Goal: Task Accomplishment & Management: Complete application form

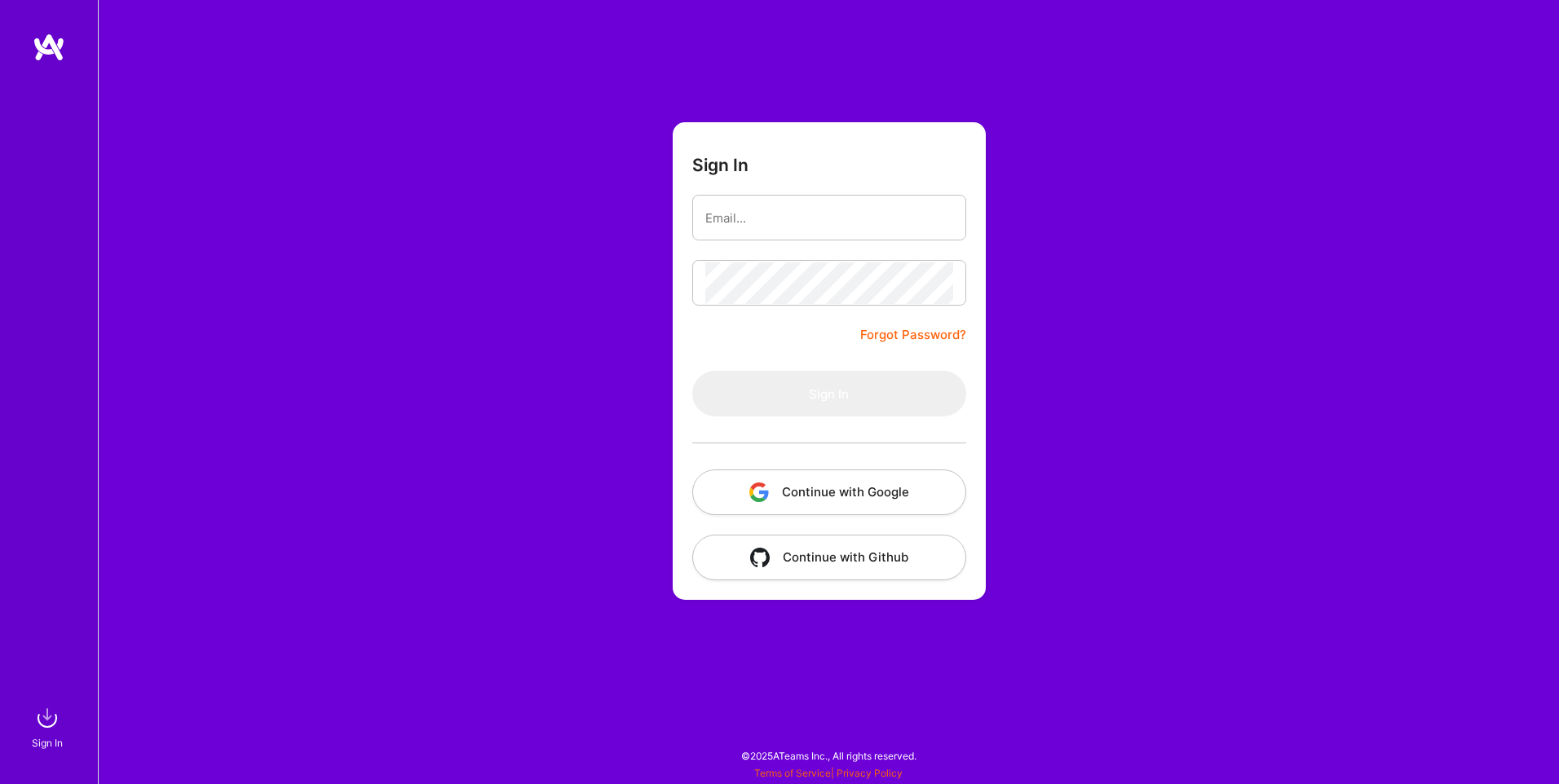
click at [827, 483] on button "Continue with Google" at bounding box center [828, 492] width 274 height 45
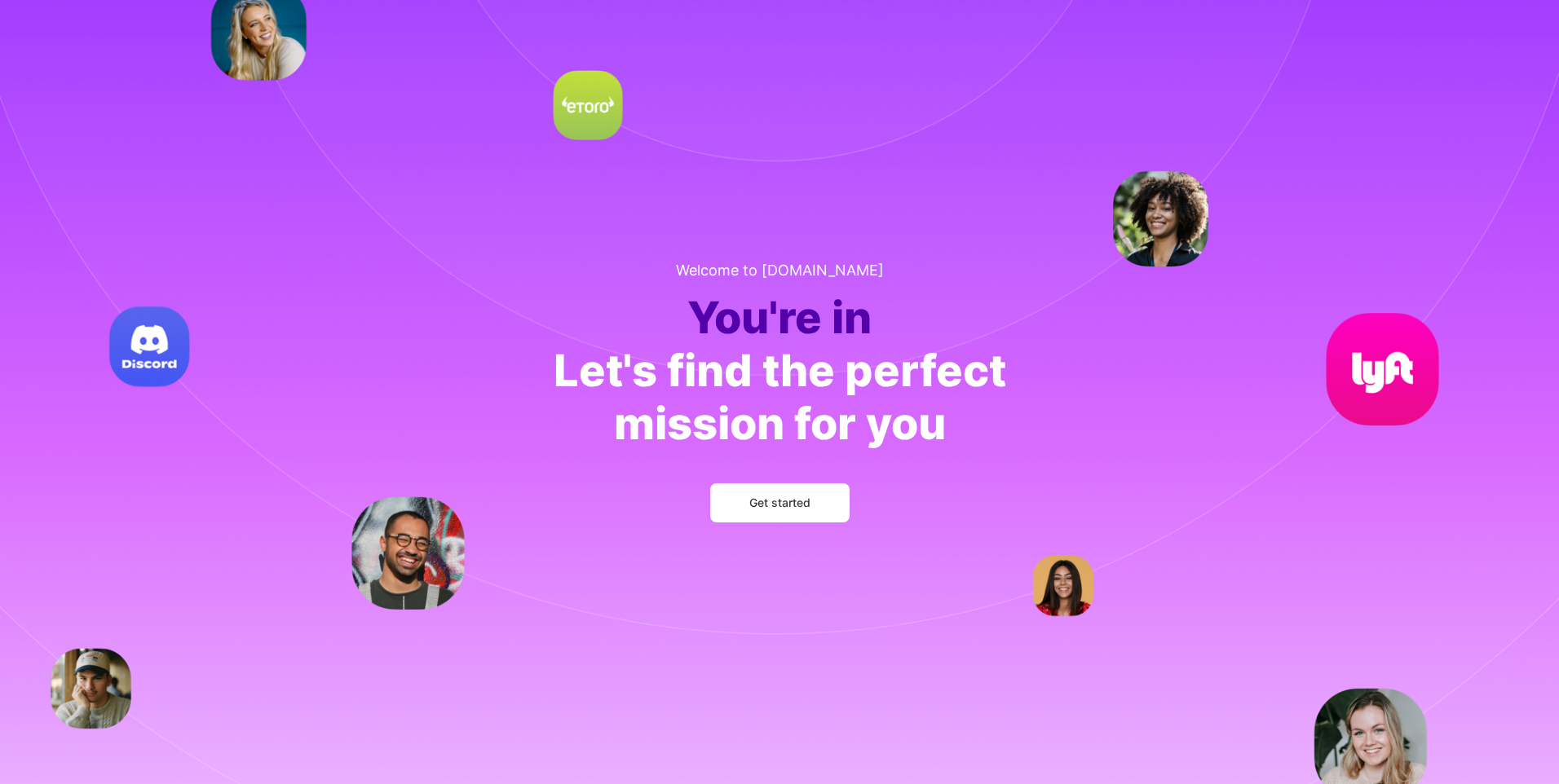
click at [749, 497] on span "Get started" at bounding box center [779, 502] width 62 height 16
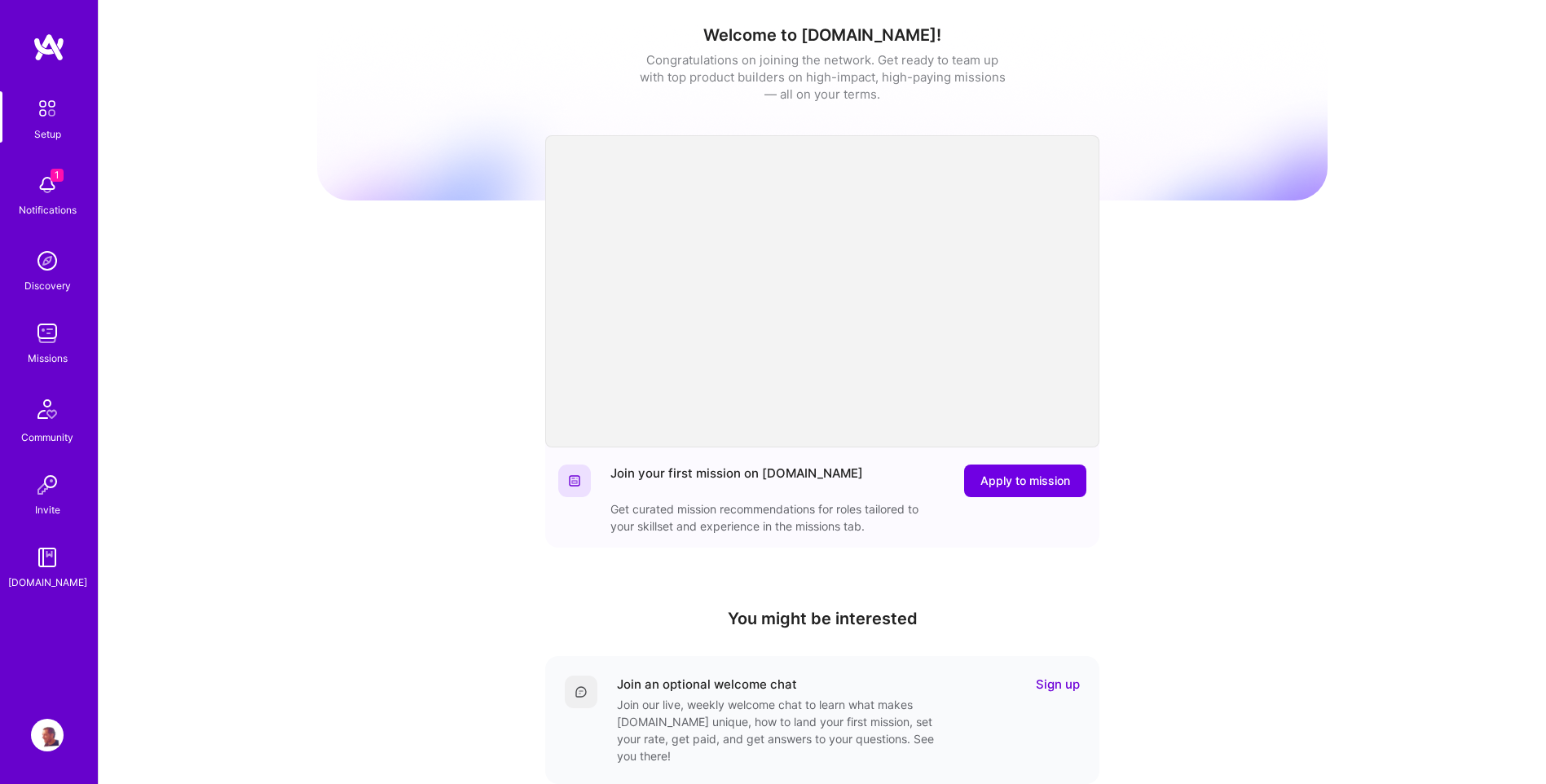
click at [54, 189] on img at bounding box center [47, 184] width 33 height 33
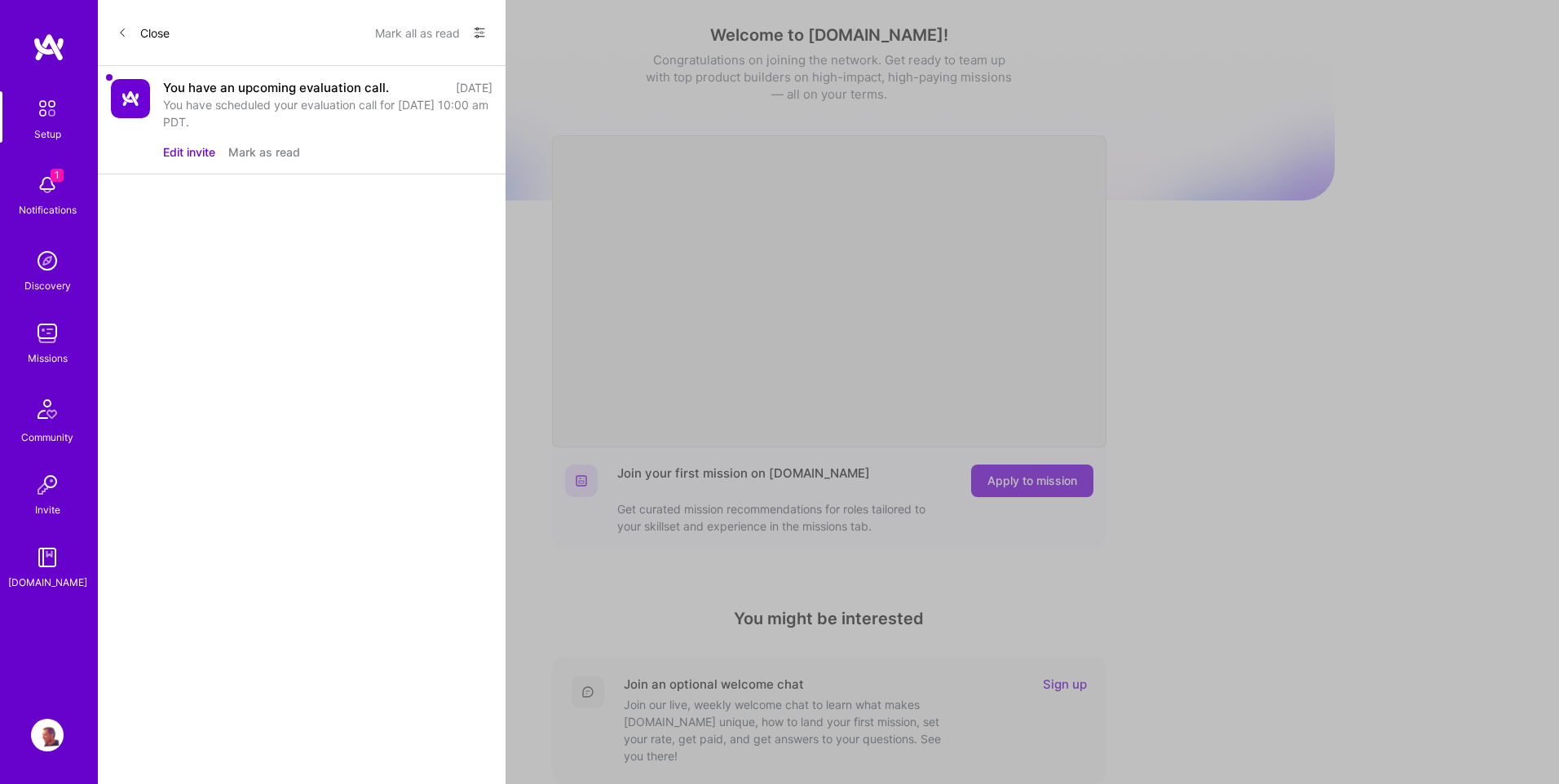
click at [127, 369] on div "Close Mark all as read Show all notifications Show unread notifications only Yo…" at bounding box center [301, 392] width 407 height 784
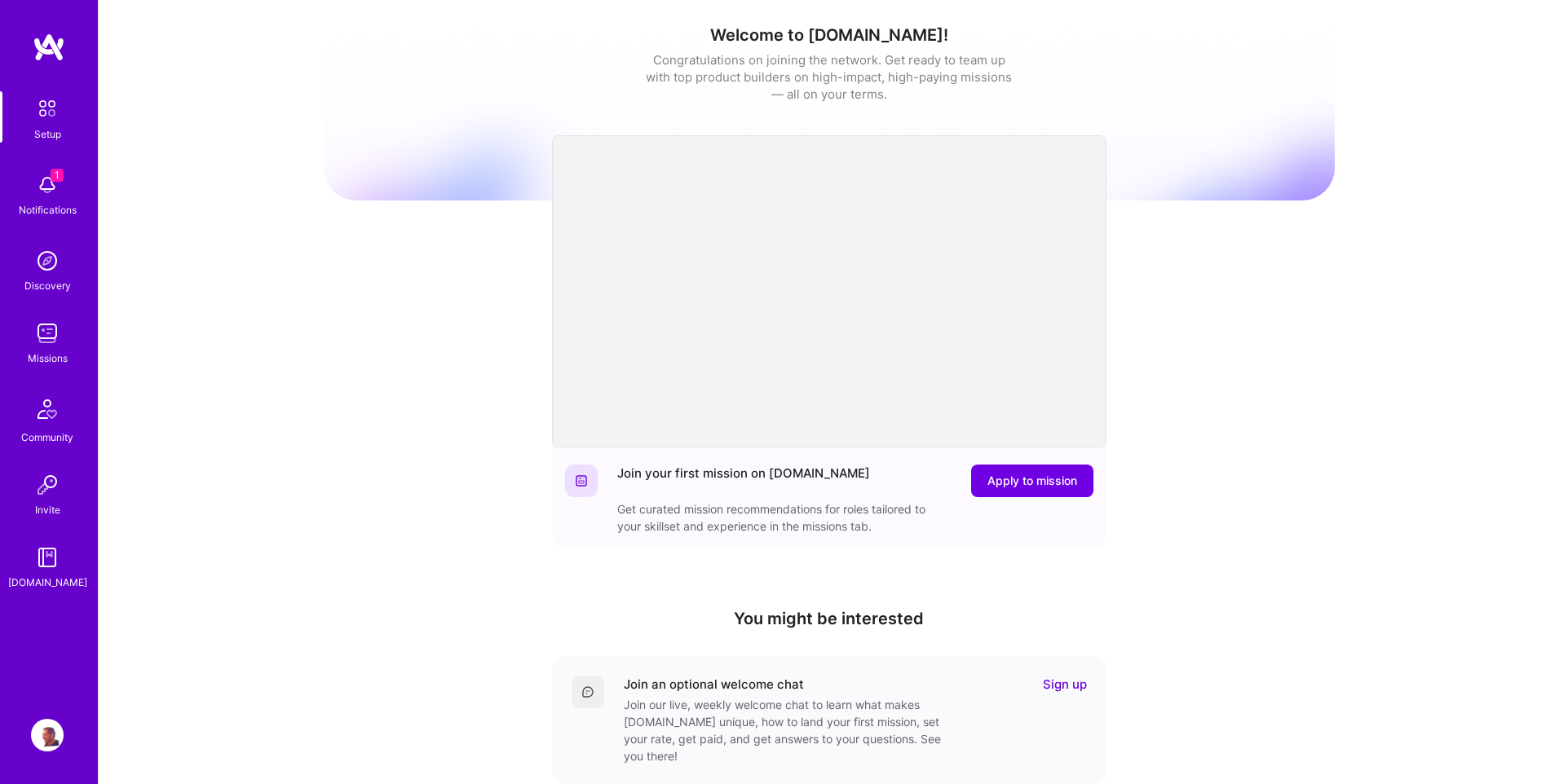
click at [1016, 475] on div "1 Setup 1 Notifications Discovery Missions Community Invite A.Guide Profile Clo…" at bounding box center [779, 532] width 1559 height 1064
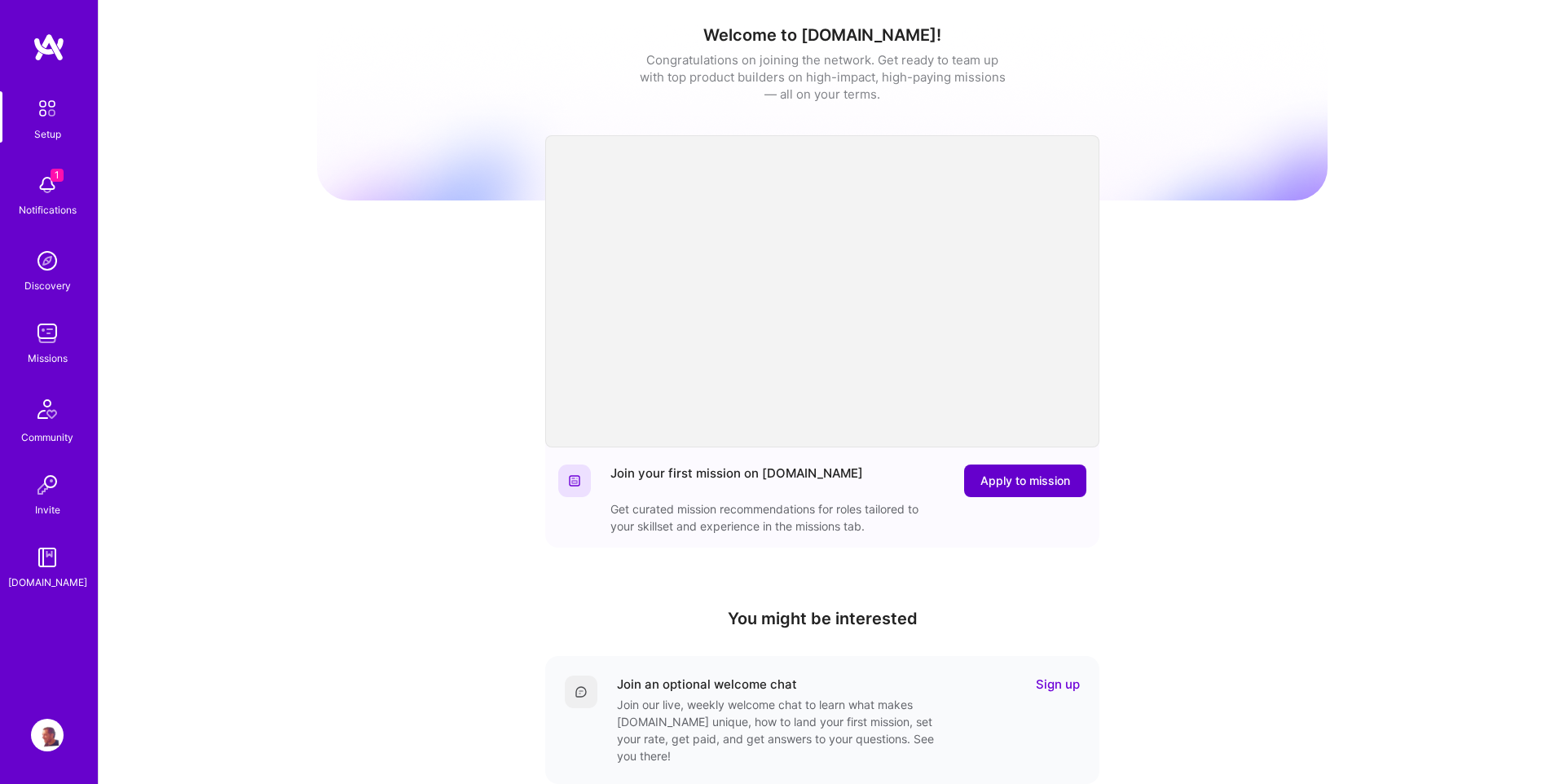
click at [997, 479] on span "Apply to mission" at bounding box center [1025, 480] width 90 height 16
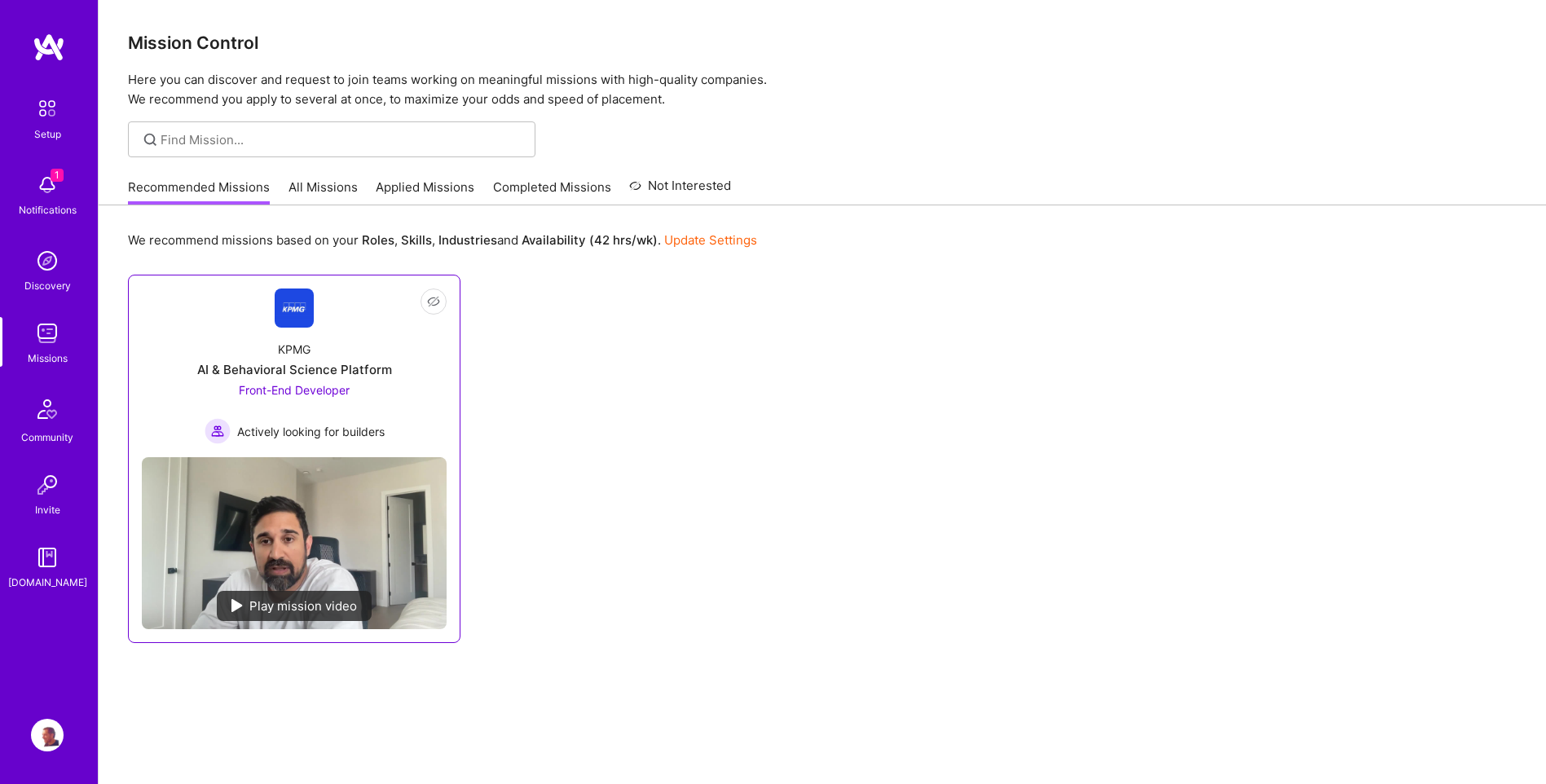
click at [241, 602] on img at bounding box center [237, 605] width 12 height 13
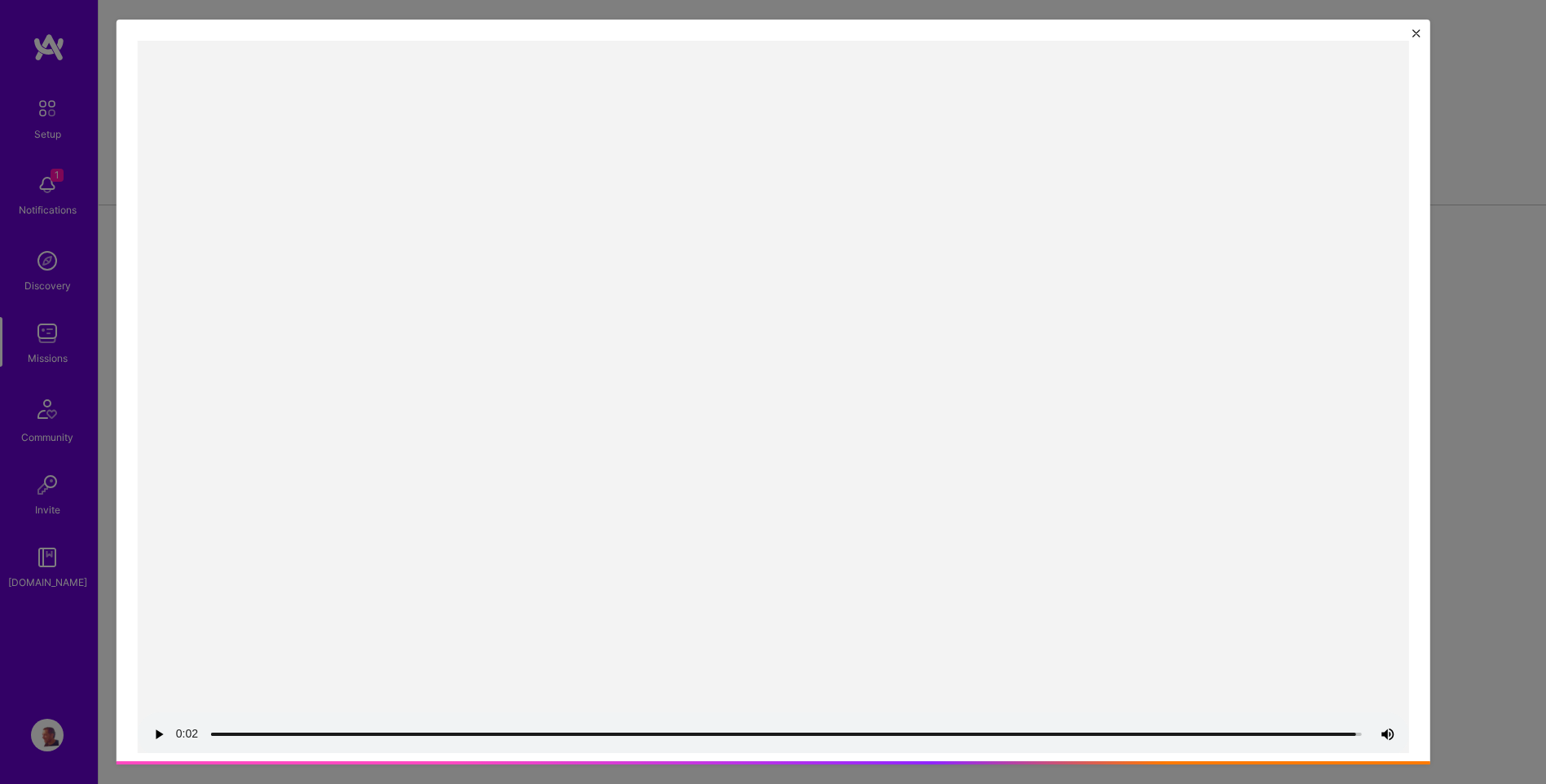
click at [1420, 31] on img "Close" at bounding box center [1416, 33] width 8 height 8
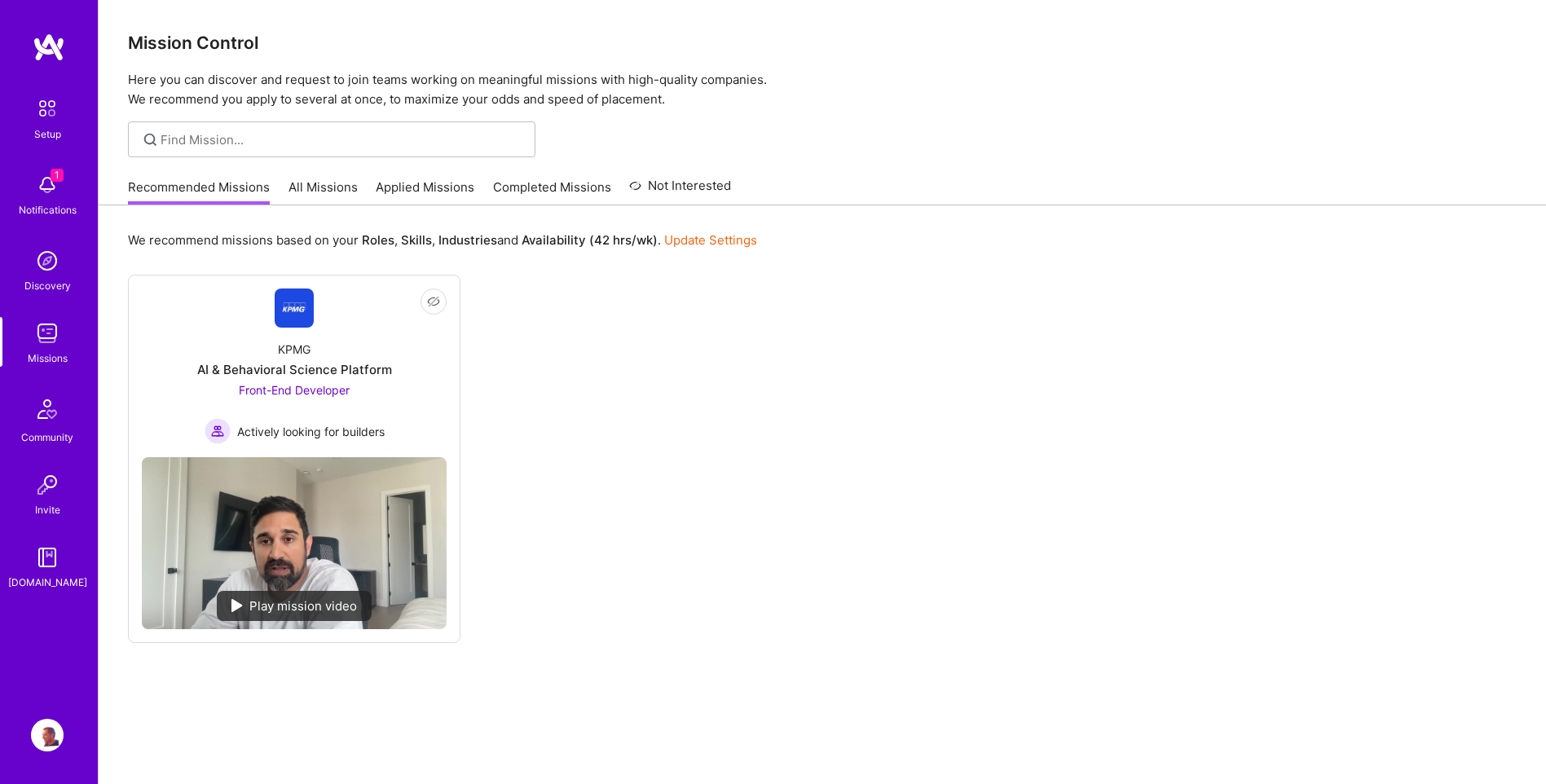
click at [302, 185] on link "All Missions" at bounding box center [323, 192] width 70 height 27
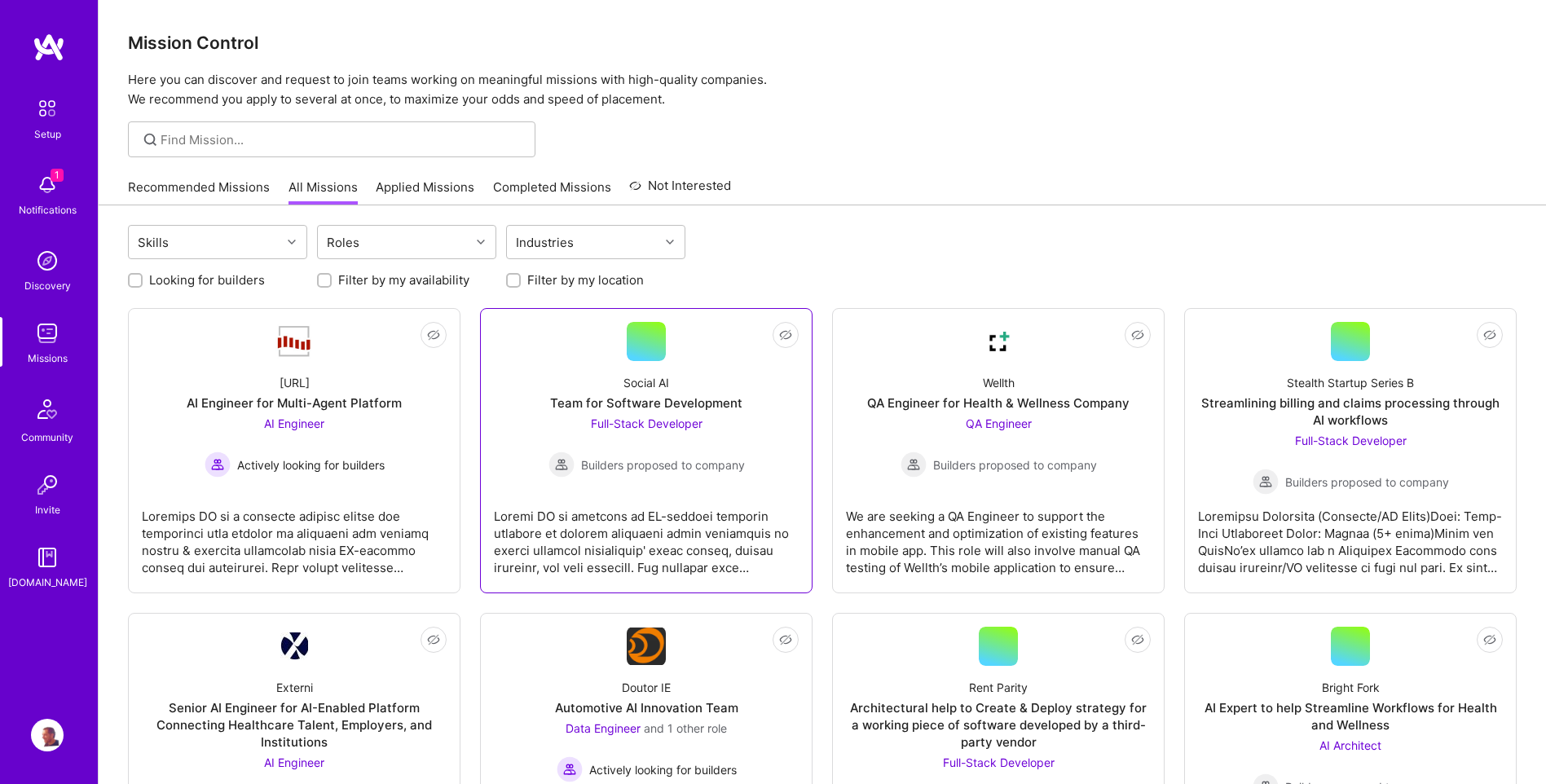
click at [715, 423] on div "Full-Stack Developer Builders proposed to company" at bounding box center [647, 446] width 196 height 62
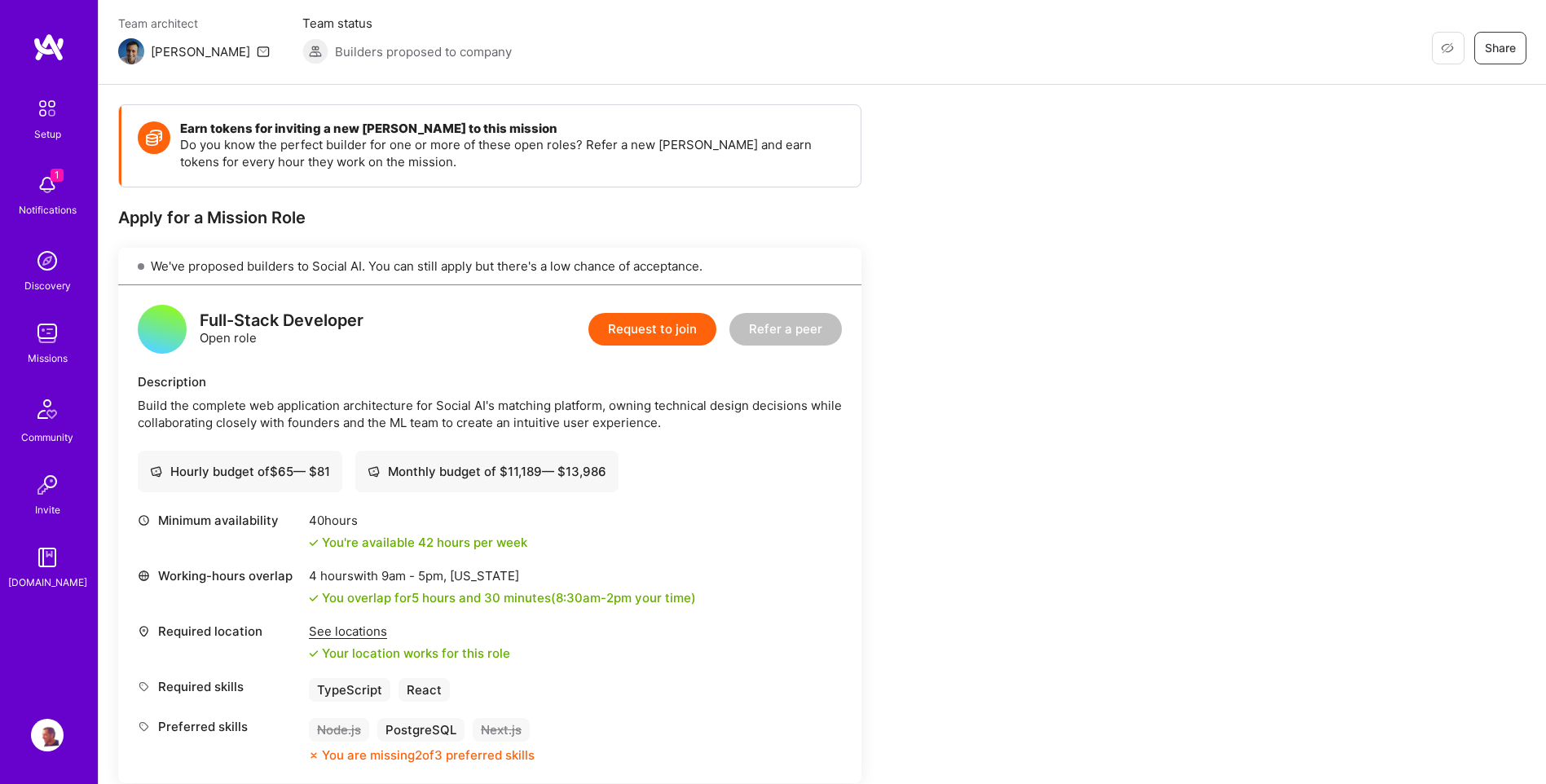
scroll to position [163, 0]
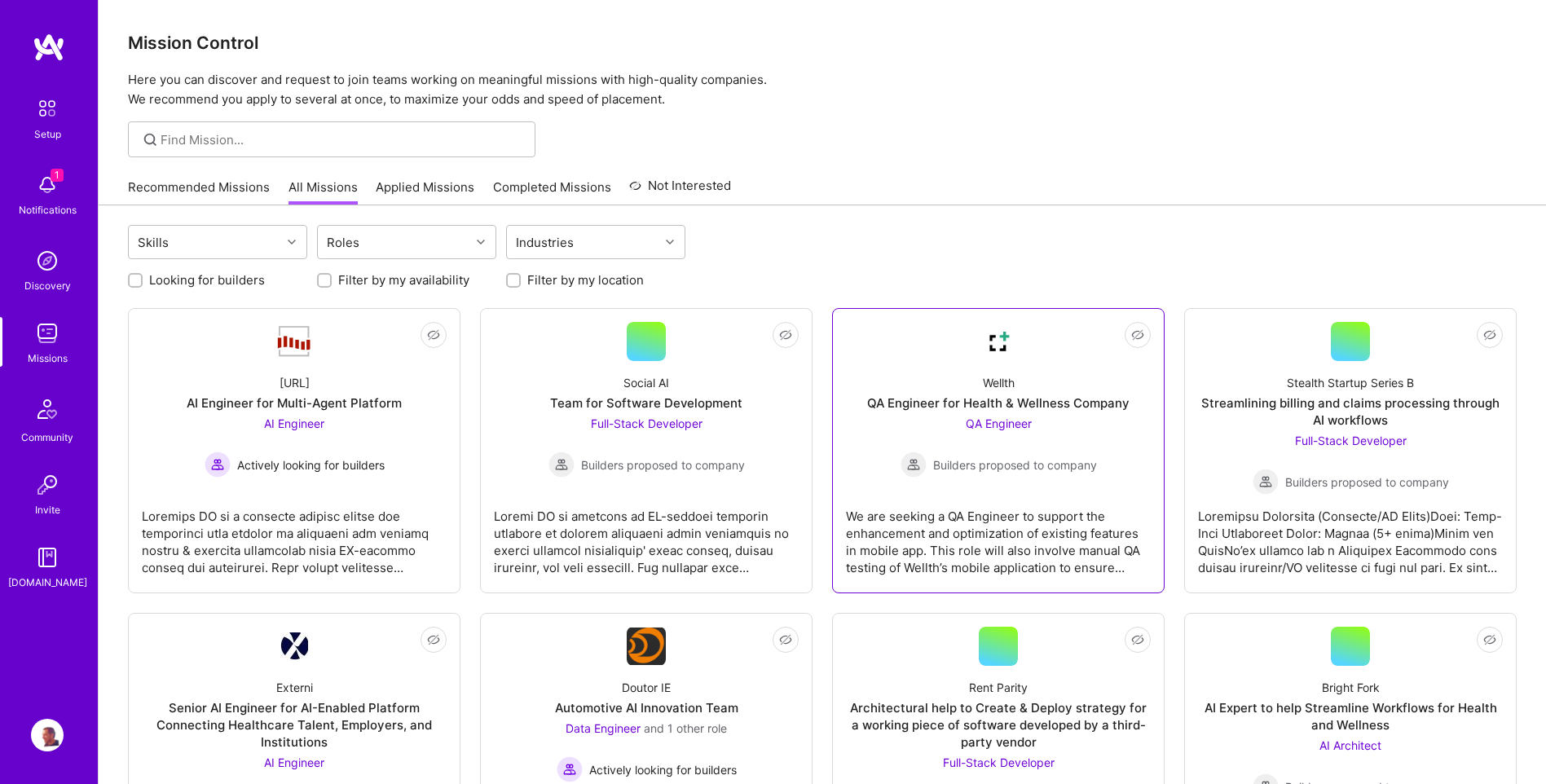
click at [1044, 405] on div "QA Engineer for Health & Wellness Company" at bounding box center [998, 403] width 262 height 17
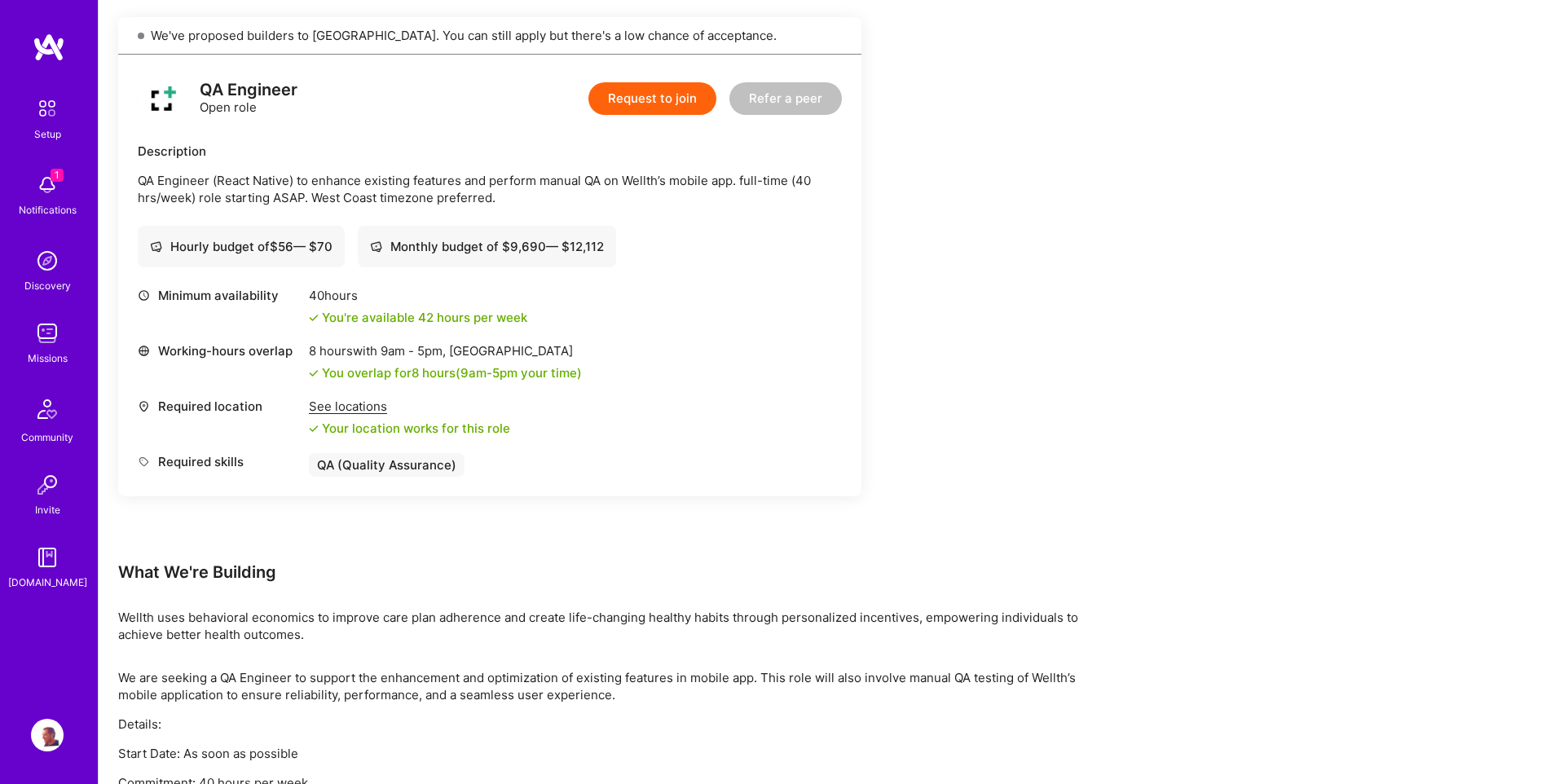
scroll to position [407, 0]
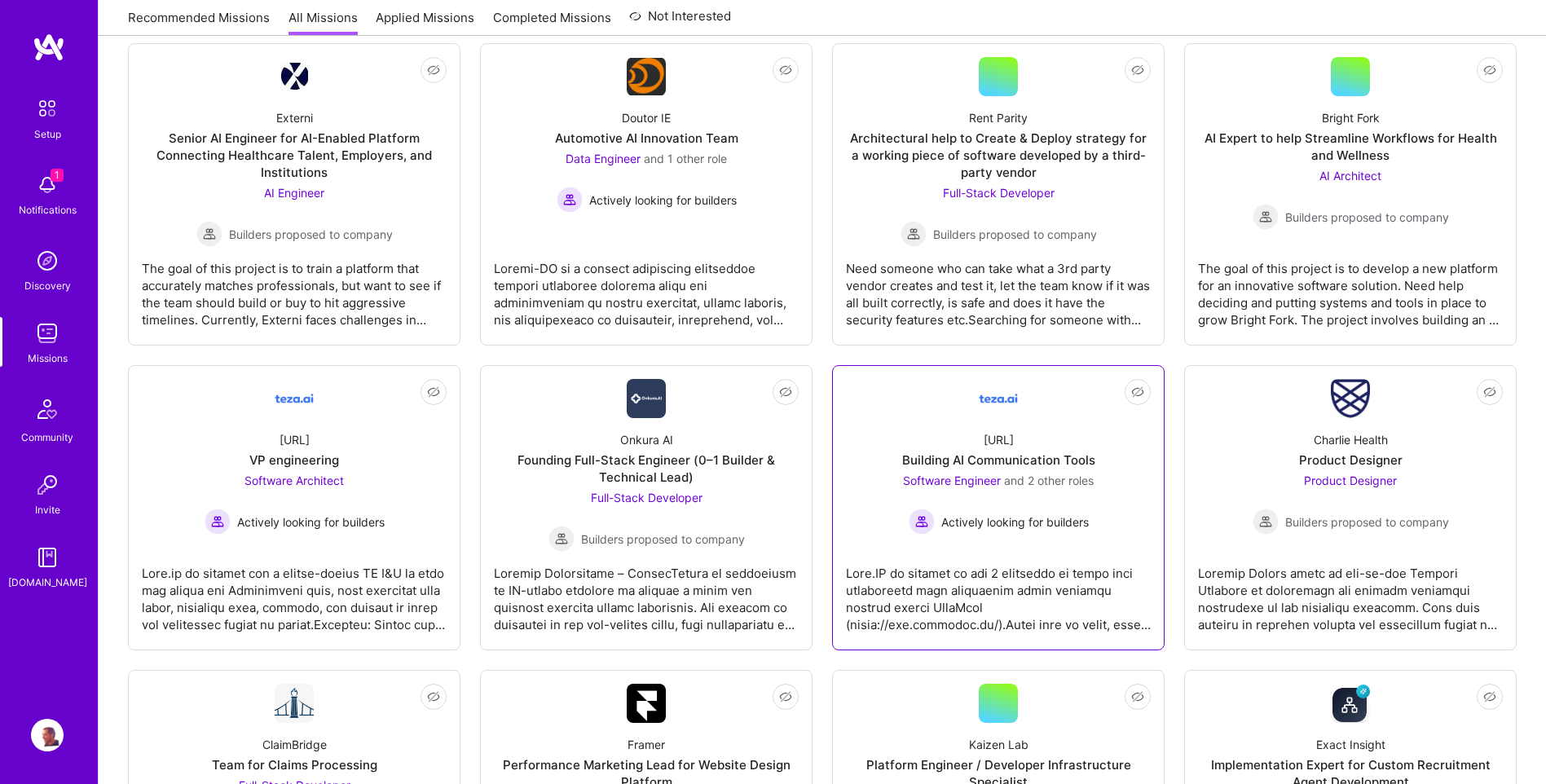
scroll to position [570, 0]
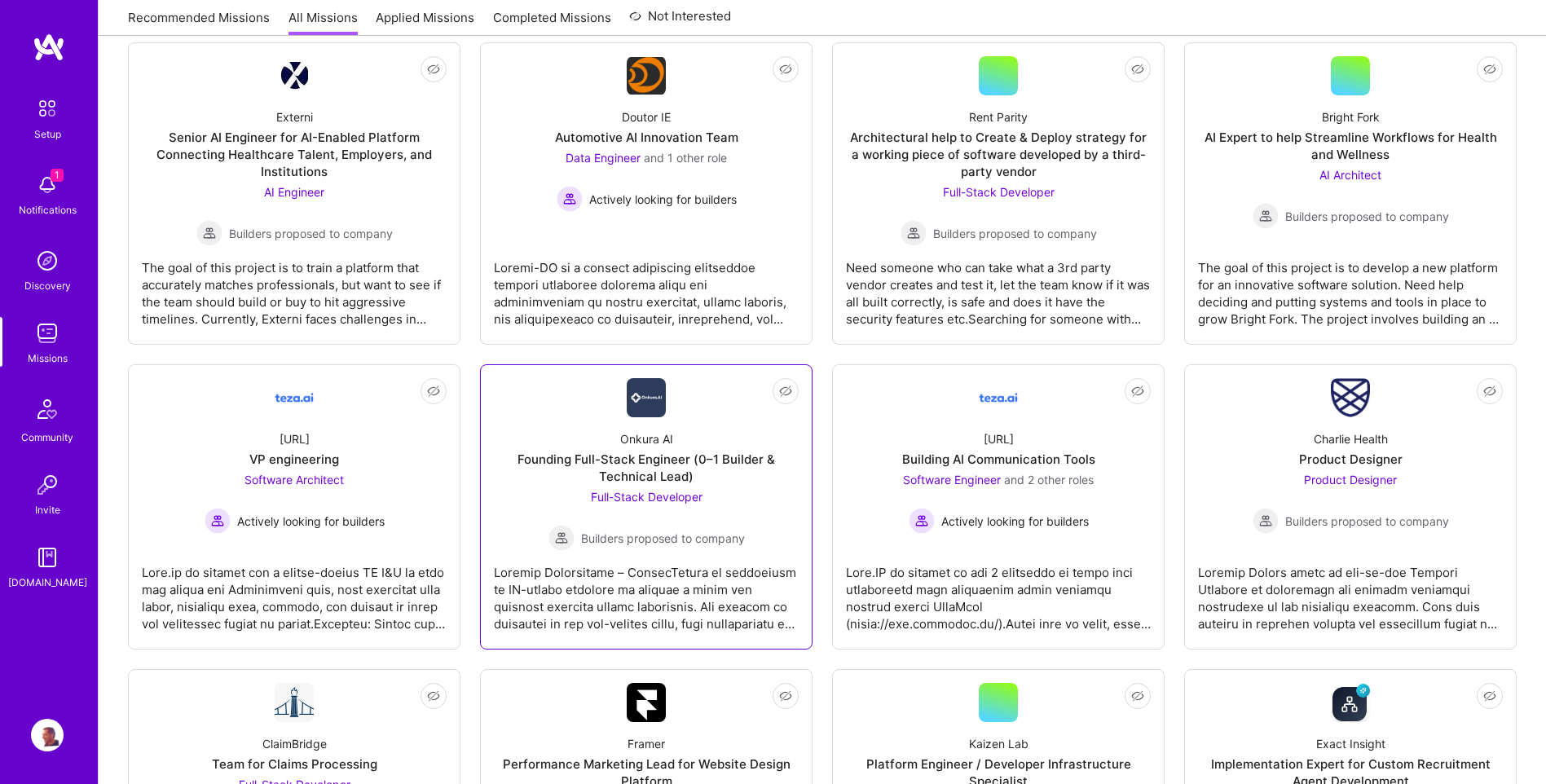
click at [605, 448] on div "Onkura AI Founding Full-Stack Engineer (0–1 Builder & Technical Lead) Full-Stac…" at bounding box center [646, 484] width 305 height 134
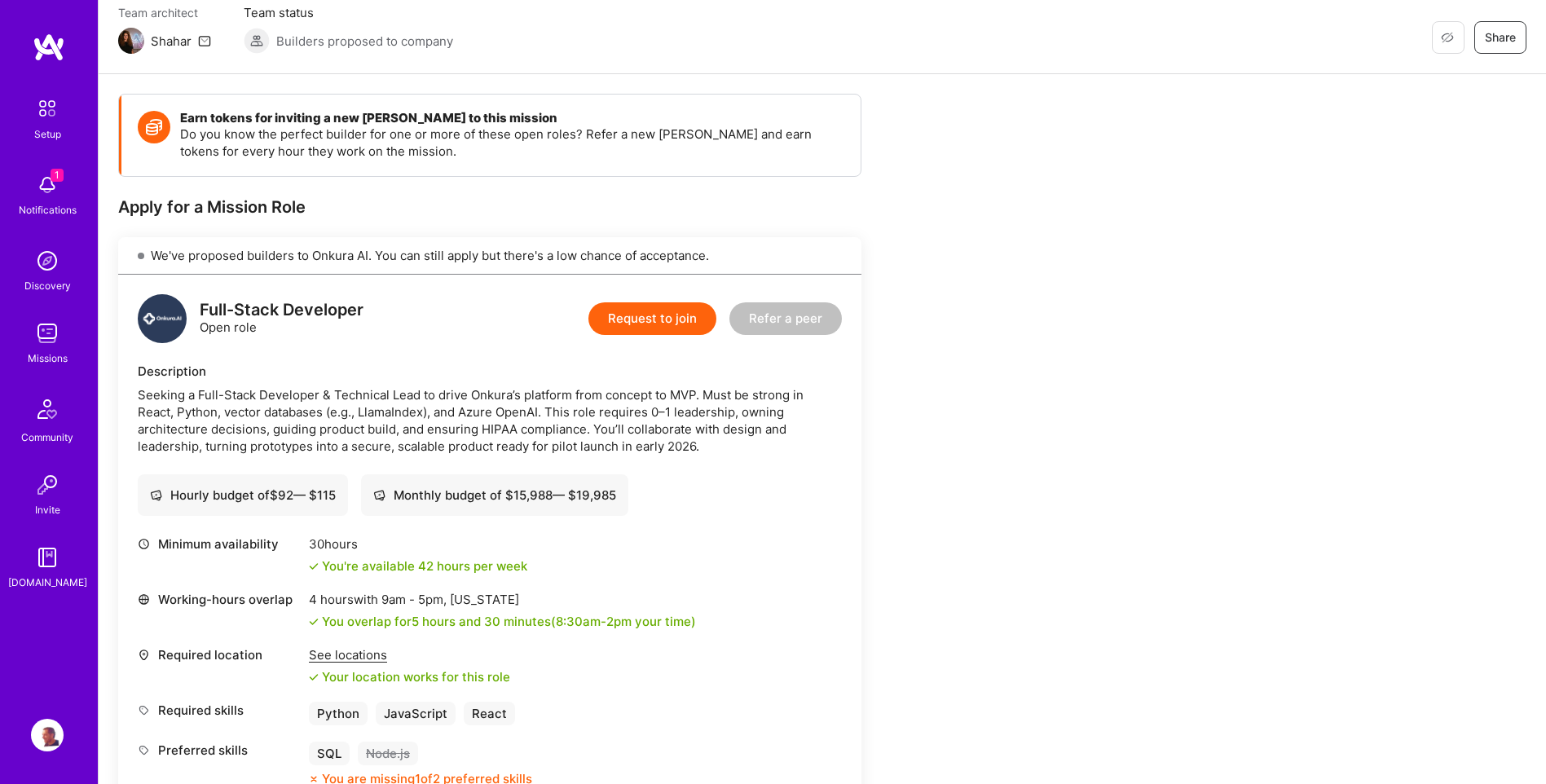
scroll to position [163, 0]
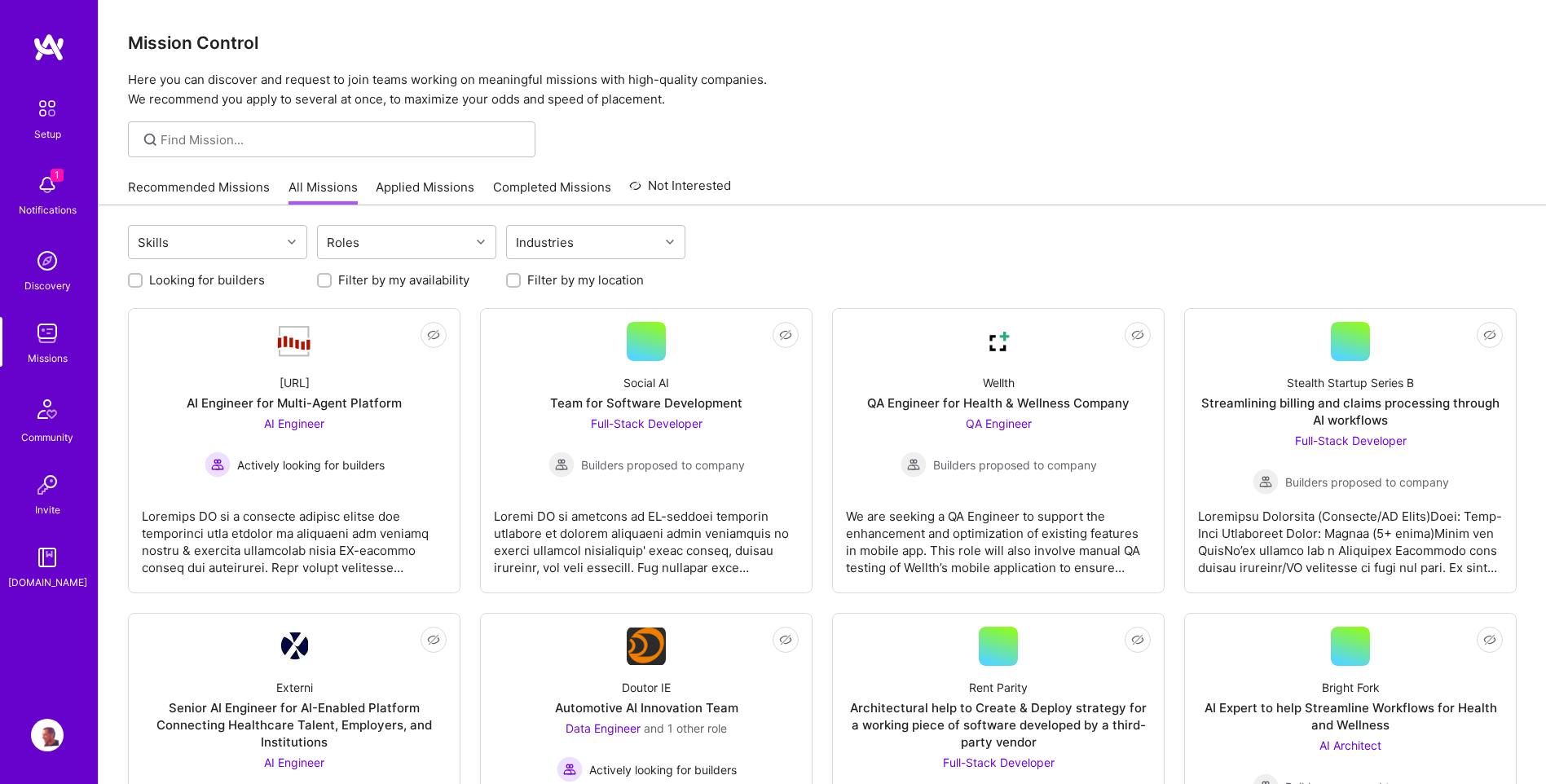
click at [43, 183] on img at bounding box center [47, 184] width 33 height 33
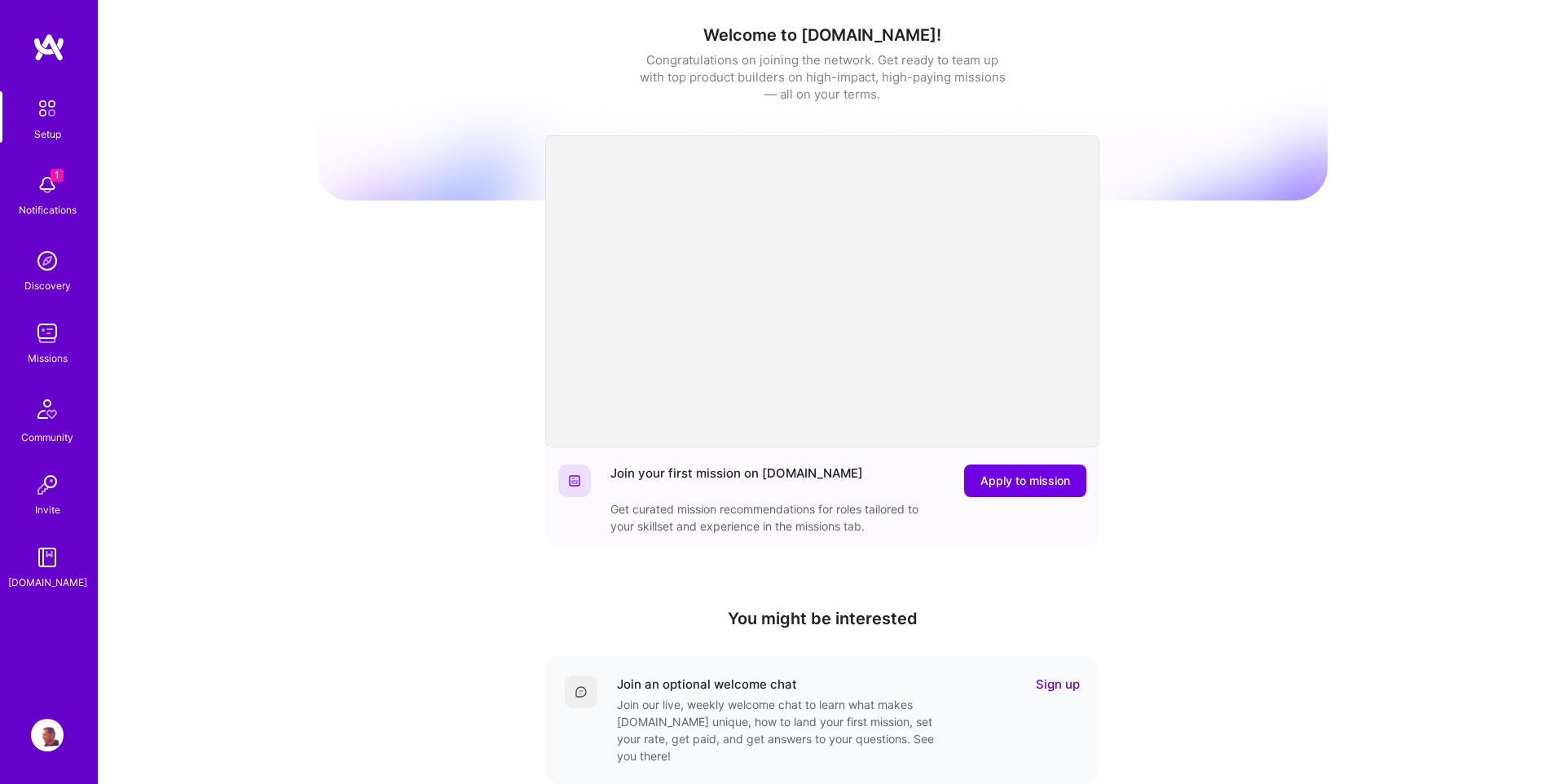
click at [39, 735] on img at bounding box center [47, 735] width 33 height 33
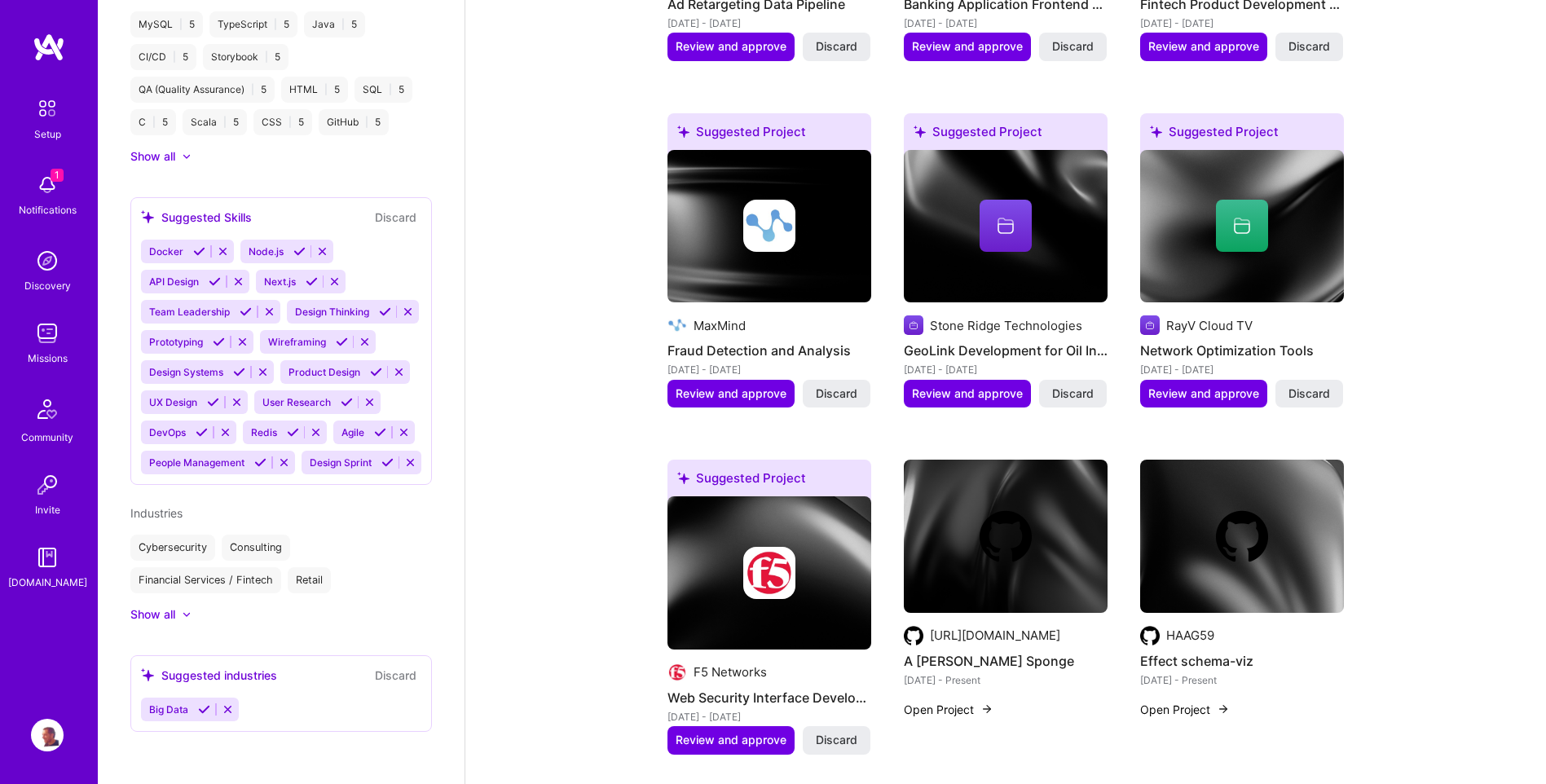
scroll to position [1059, 0]
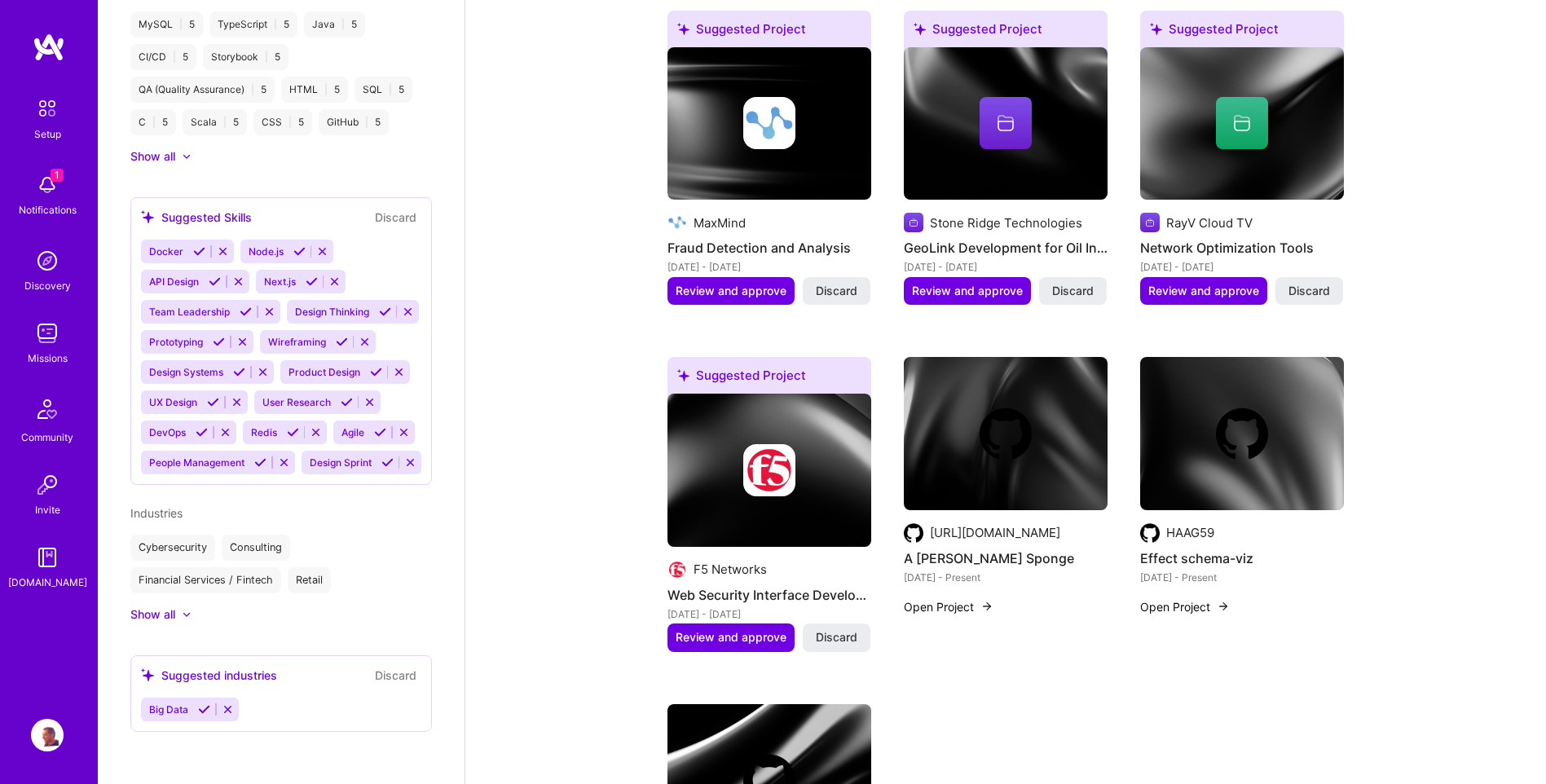
click at [45, 731] on img at bounding box center [47, 735] width 33 height 33
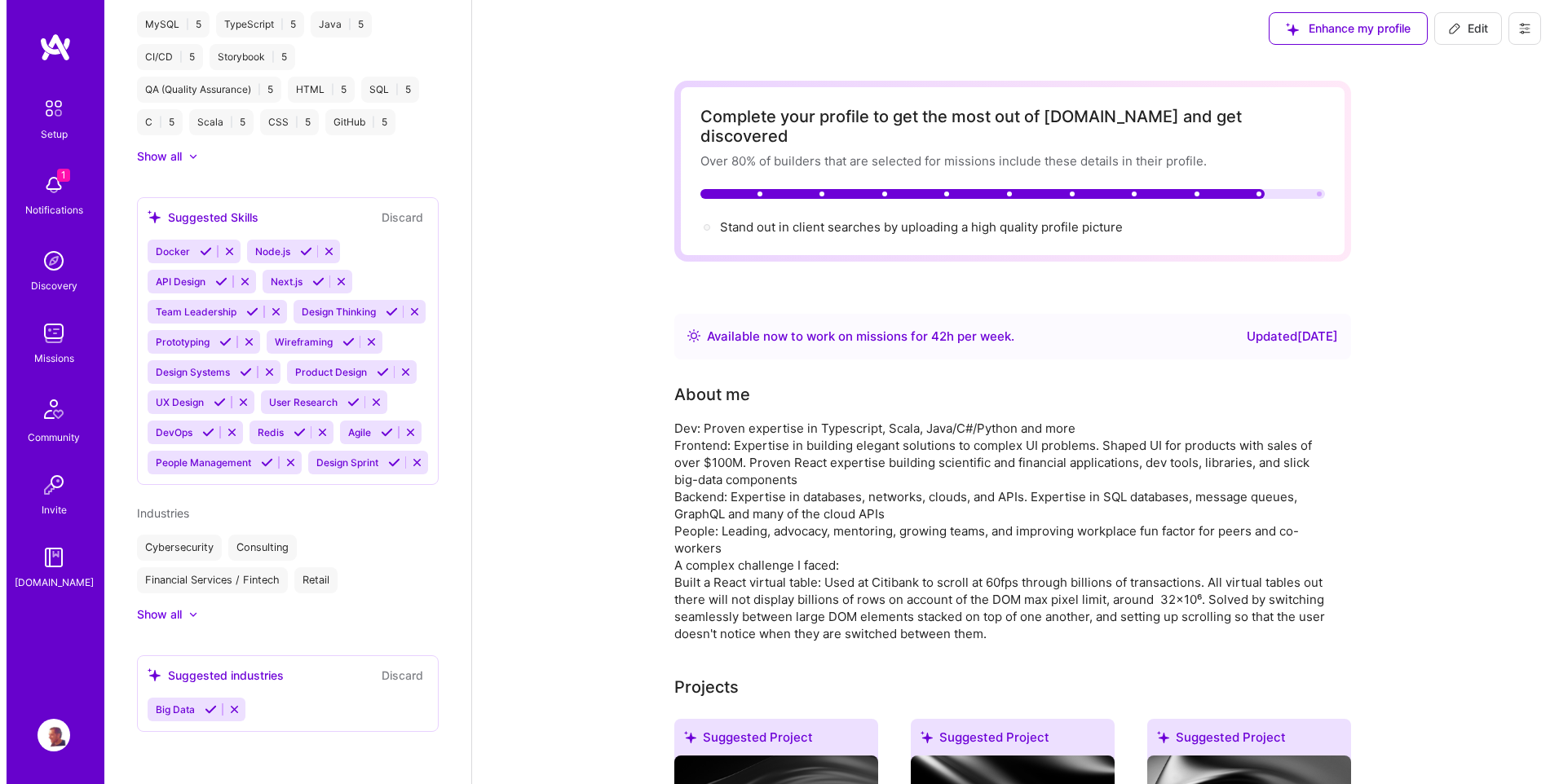
scroll to position [0, 0]
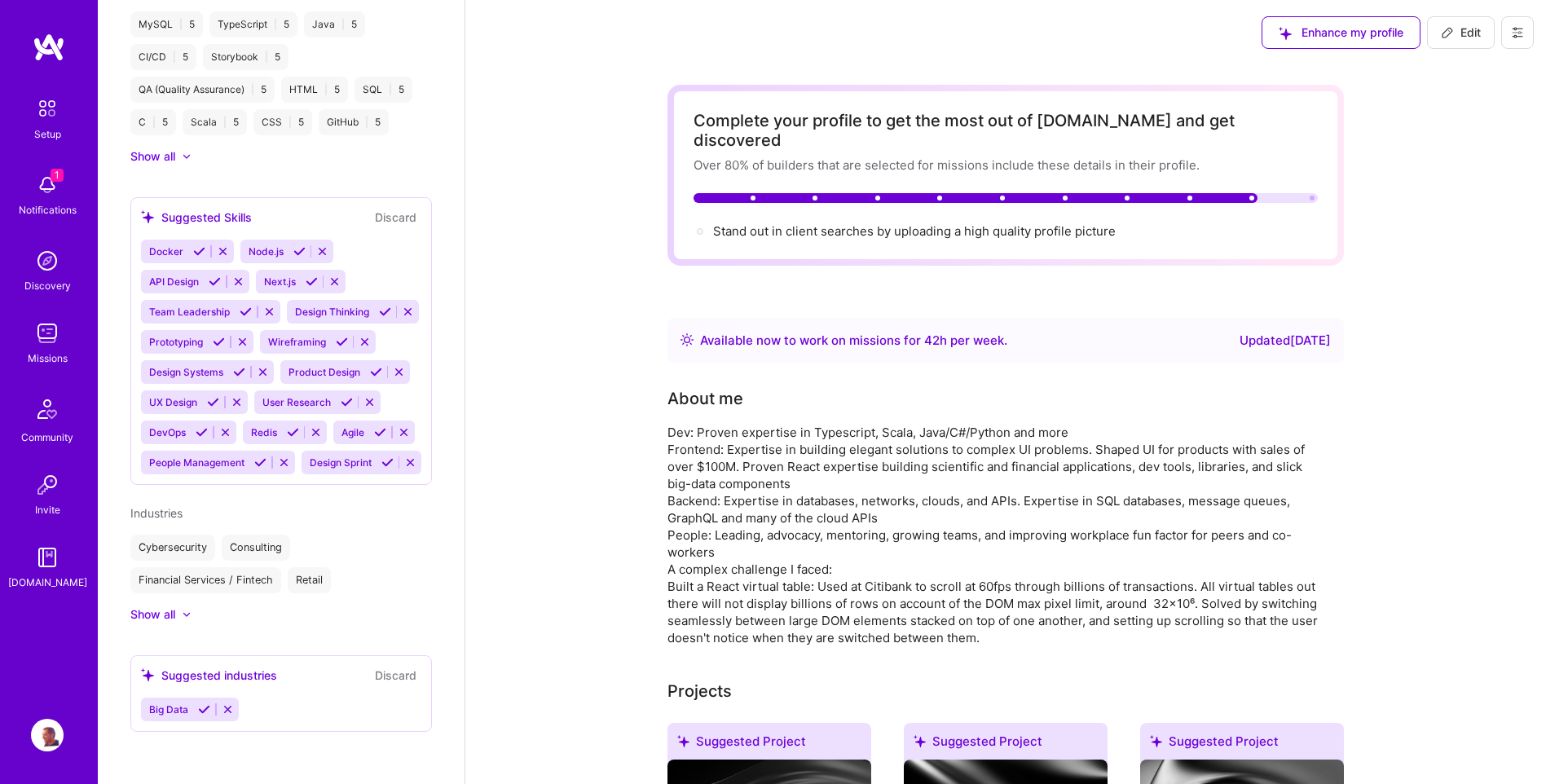
click at [1510, 33] on button at bounding box center [1517, 32] width 33 height 33
click at [1473, 150] on button "Log Out" at bounding box center [1472, 152] width 122 height 42
